Goal: Entertainment & Leisure: Consume media (video, audio)

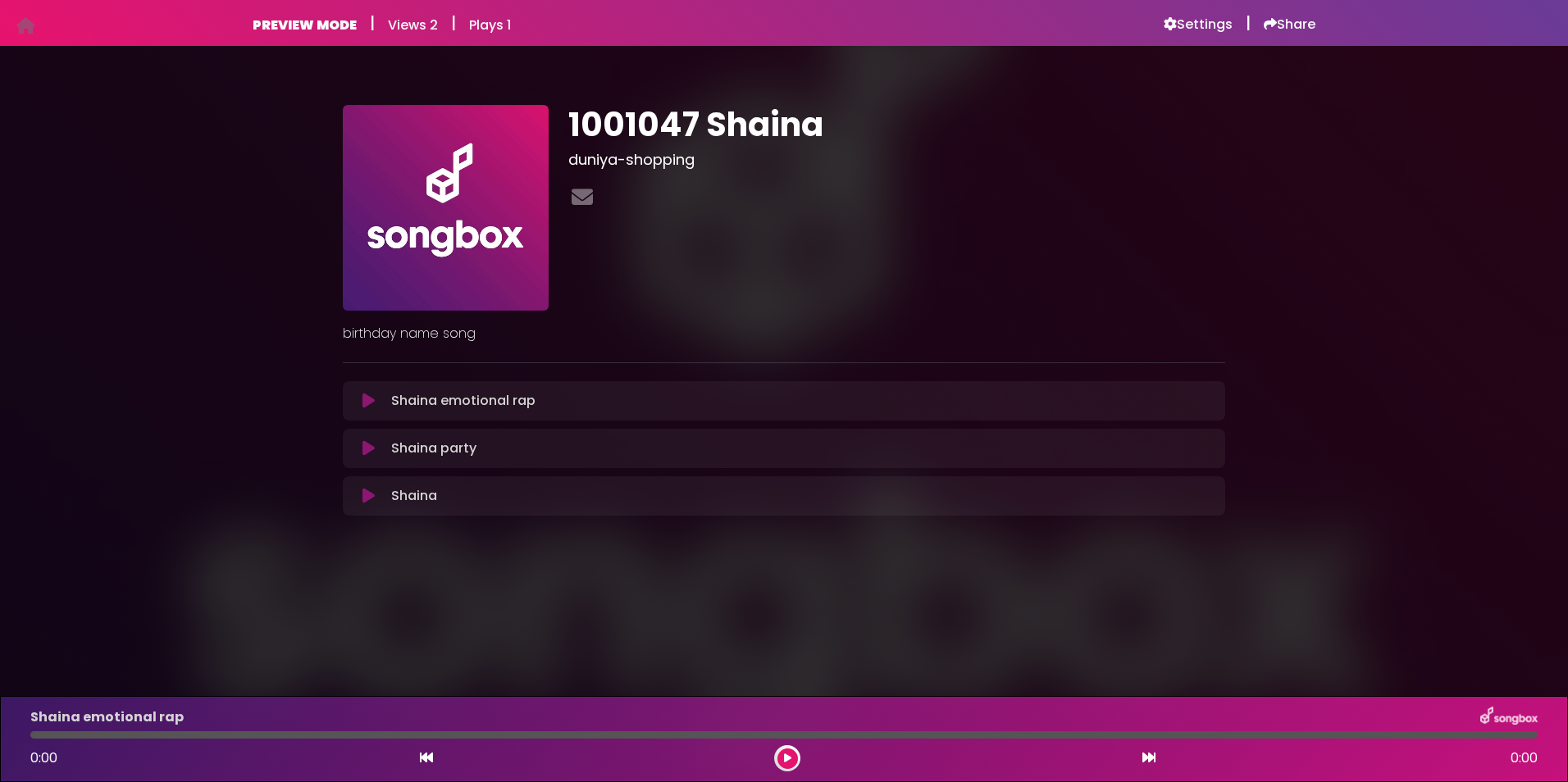
click at [371, 394] on icon at bounding box center [368, 401] width 12 height 16
click at [510, 398] on p "Shaina emotional rap Loading Track..." at bounding box center [463, 401] width 145 height 20
click at [377, 399] on button at bounding box center [369, 401] width 32 height 16
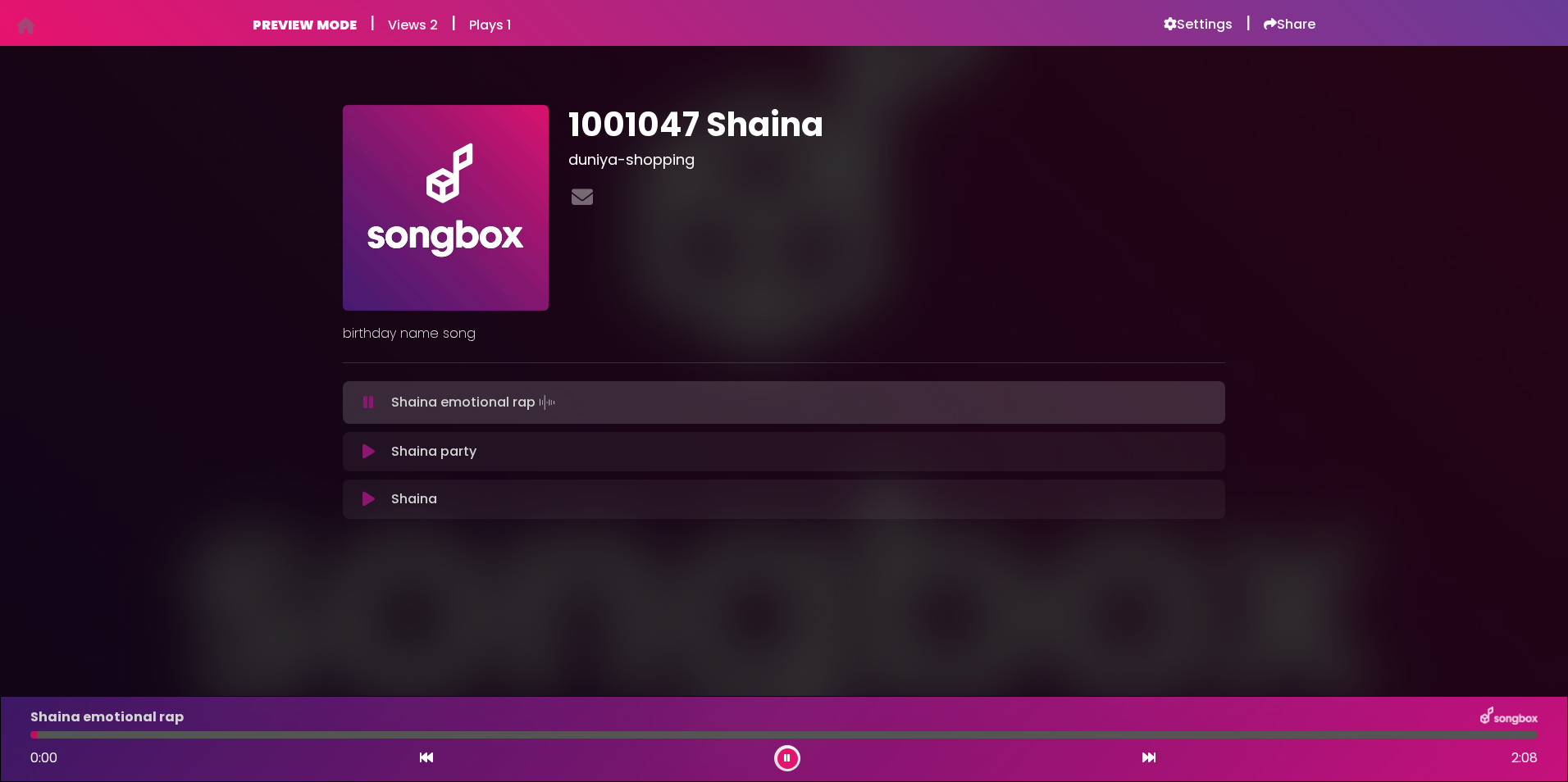
click at [371, 400] on icon at bounding box center [368, 402] width 10 height 16
